Goal: Find contact information: Find contact information

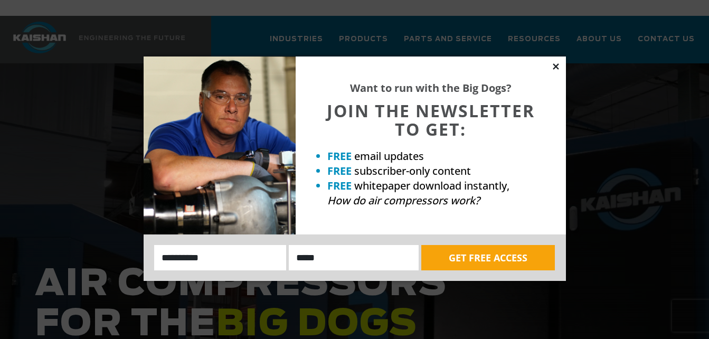
click at [554, 67] on icon at bounding box center [556, 67] width 10 height 10
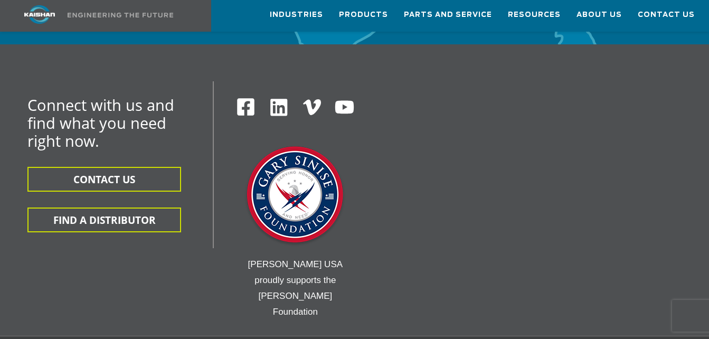
scroll to position [3774, 0]
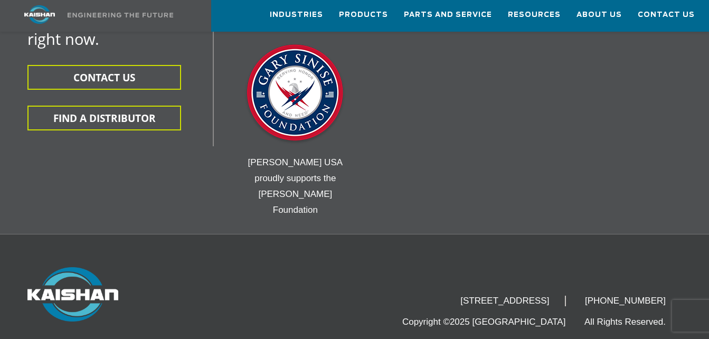
drag, startPoint x: 410, startPoint y: 222, endPoint x: 509, endPoint y: 223, distance: 98.7
click at [509, 296] on li "[STREET_ADDRESS]" at bounding box center [505, 301] width 121 height 11
drag, startPoint x: 509, startPoint y: 223, endPoint x: 496, endPoint y: 224, distance: 13.2
copy li "15445 Industrial Park Drive"
drag, startPoint x: 515, startPoint y: 222, endPoint x: 537, endPoint y: 222, distance: 22.2
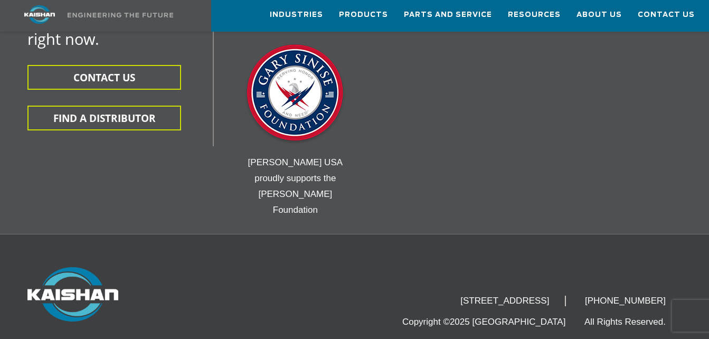
click at [537, 296] on li "[STREET_ADDRESS]" at bounding box center [505, 301] width 121 height 11
drag, startPoint x: 537, startPoint y: 222, endPoint x: 526, endPoint y: 221, distance: 11.1
copy li "Loxley"
drag, startPoint x: 574, startPoint y: 224, endPoint x: 554, endPoint y: 223, distance: 20.6
click at [554, 296] on li "[STREET_ADDRESS]" at bounding box center [505, 301] width 121 height 11
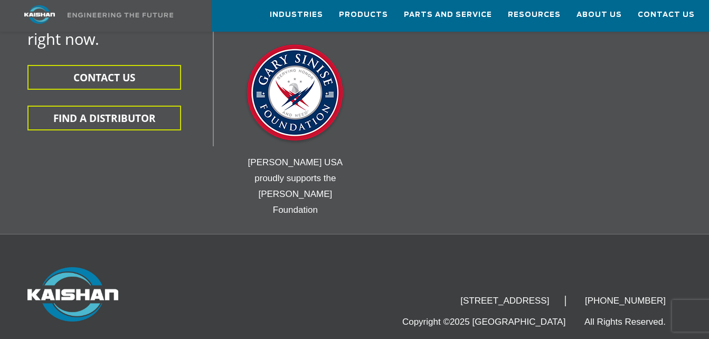
drag, startPoint x: 554, startPoint y: 223, endPoint x: 562, endPoint y: 223, distance: 7.9
copy li "36551"
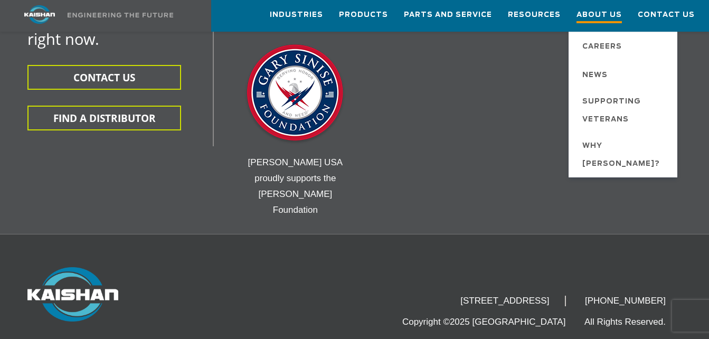
click at [588, 16] on span "About Us" at bounding box center [598, 16] width 45 height 14
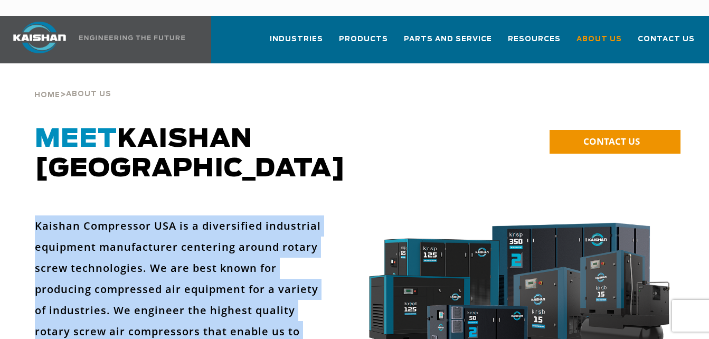
drag, startPoint x: 269, startPoint y: 171, endPoint x: 37, endPoint y: 183, distance: 232.1
drag, startPoint x: 37, startPoint y: 183, endPoint x: 101, endPoint y: 220, distance: 73.5
copy div "Loremip Dolorsitam CON ad e seddoeiusmo temporinci utlaboree doloremagnaa enima…"
